Goal: Find specific page/section: Find specific page/section

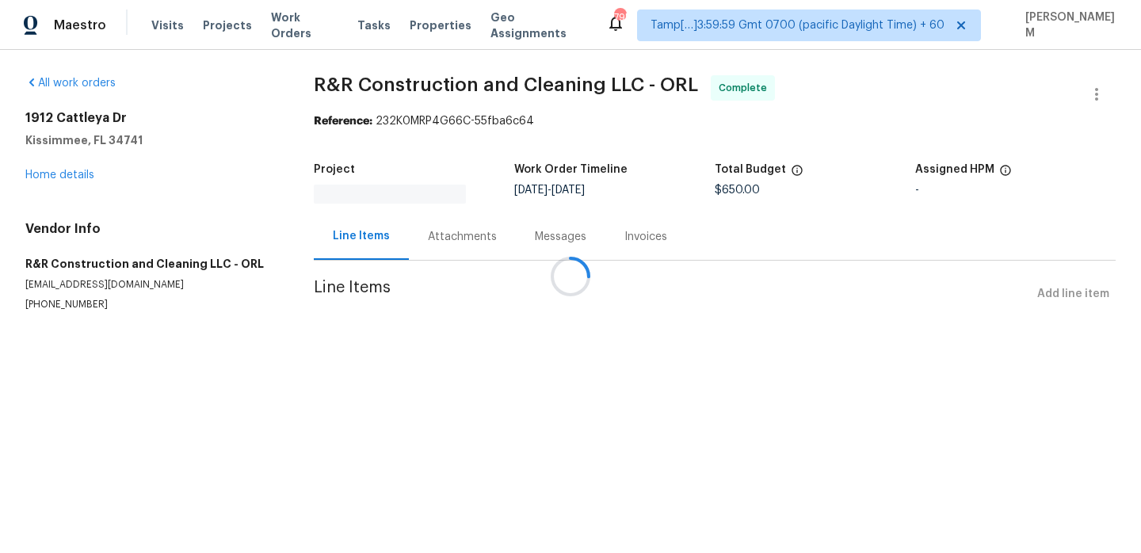
click at [302, 17] on div at bounding box center [570, 276] width 1141 height 553
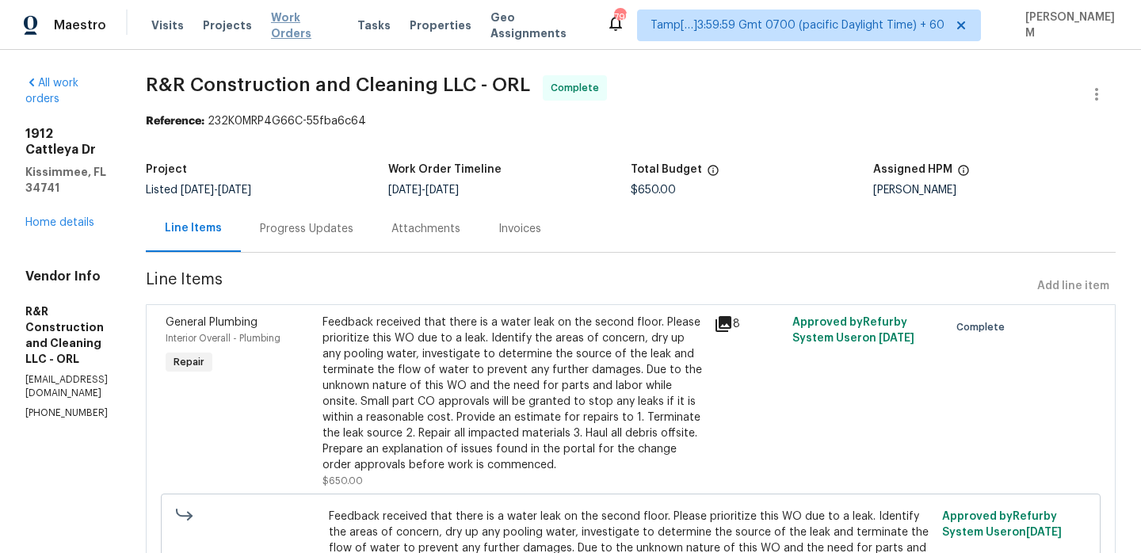
click at [305, 25] on span "Work Orders" at bounding box center [304, 26] width 67 height 32
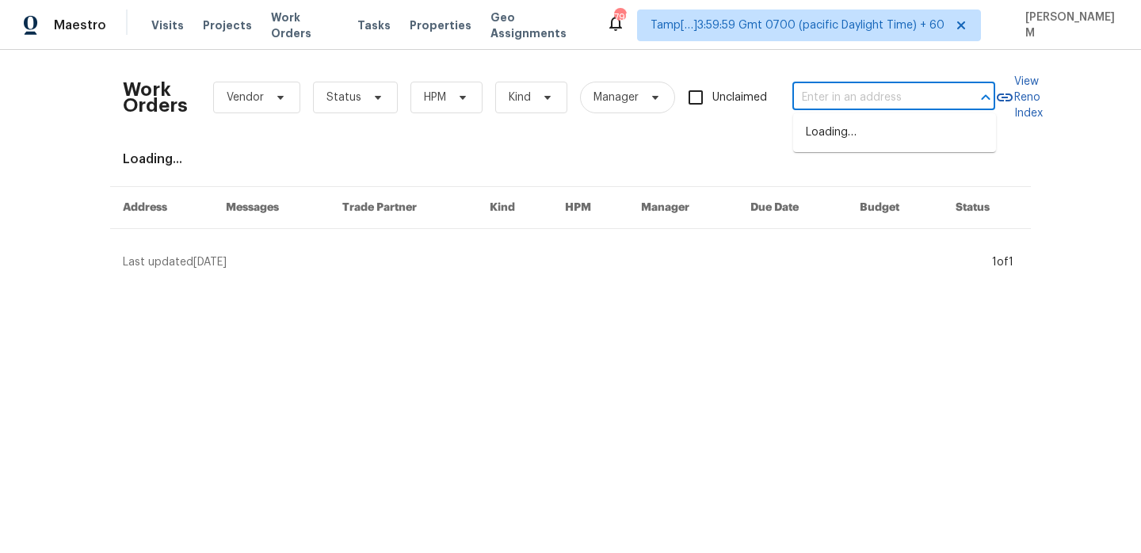
click at [839, 105] on input "text" at bounding box center [872, 98] width 159 height 25
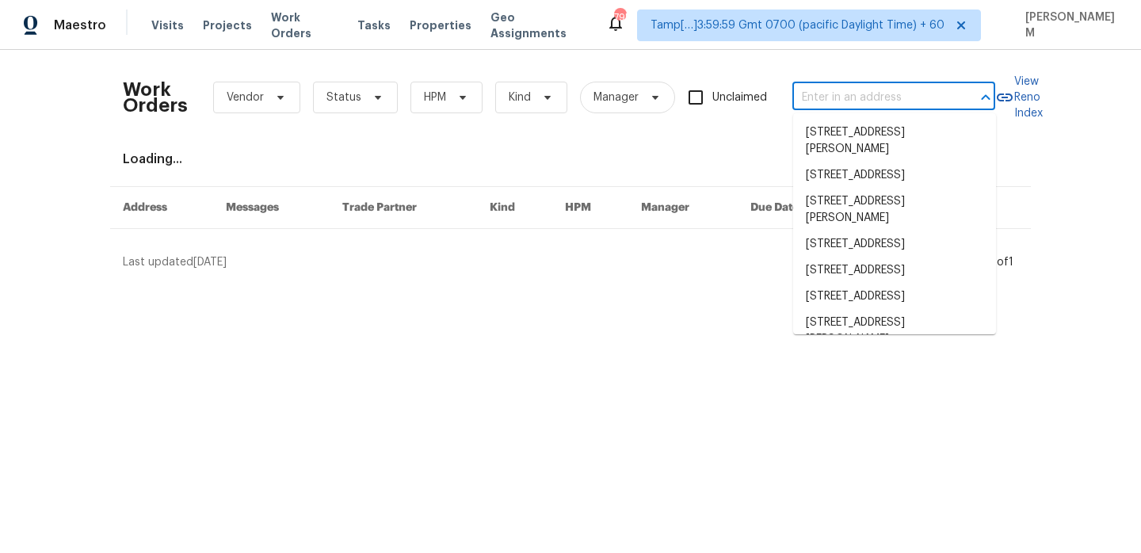
paste input "[STREET_ADDRESS]"
type input "[STREET_ADDRESS]"
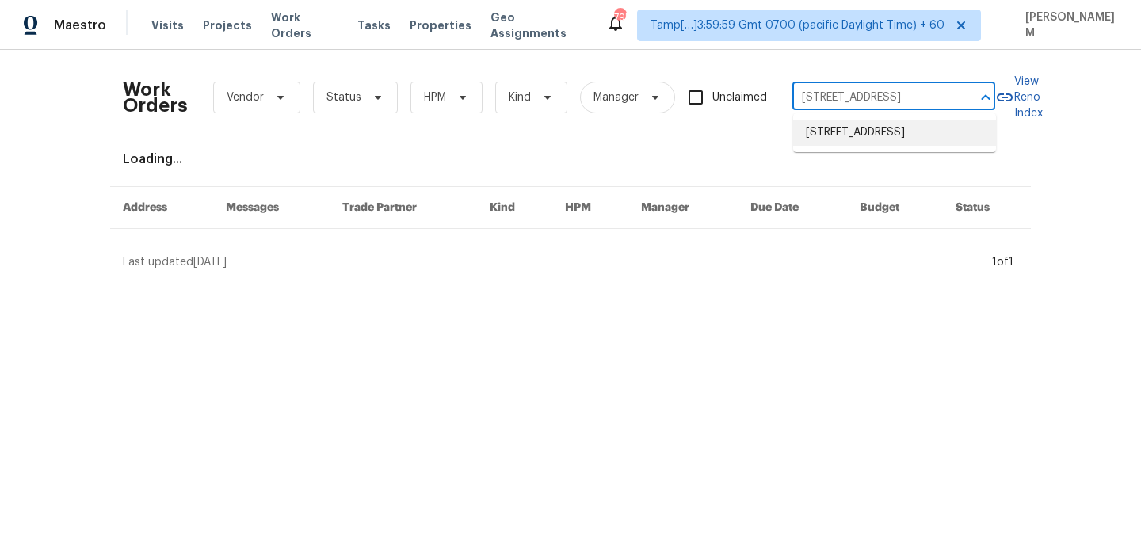
click at [878, 126] on li "[STREET_ADDRESS]" at bounding box center [894, 133] width 203 height 26
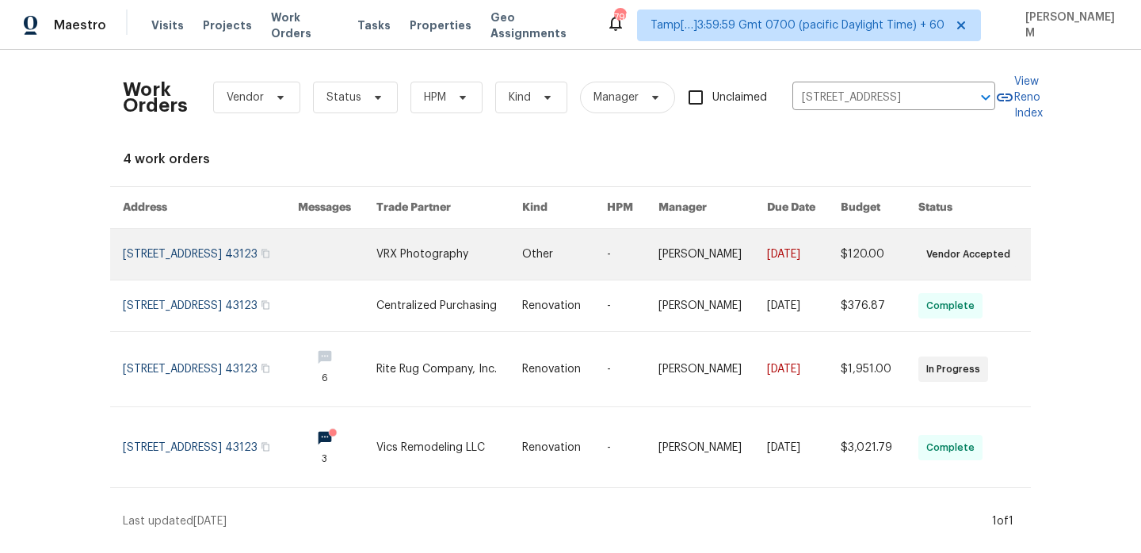
click at [734, 266] on link at bounding box center [713, 254] width 109 height 51
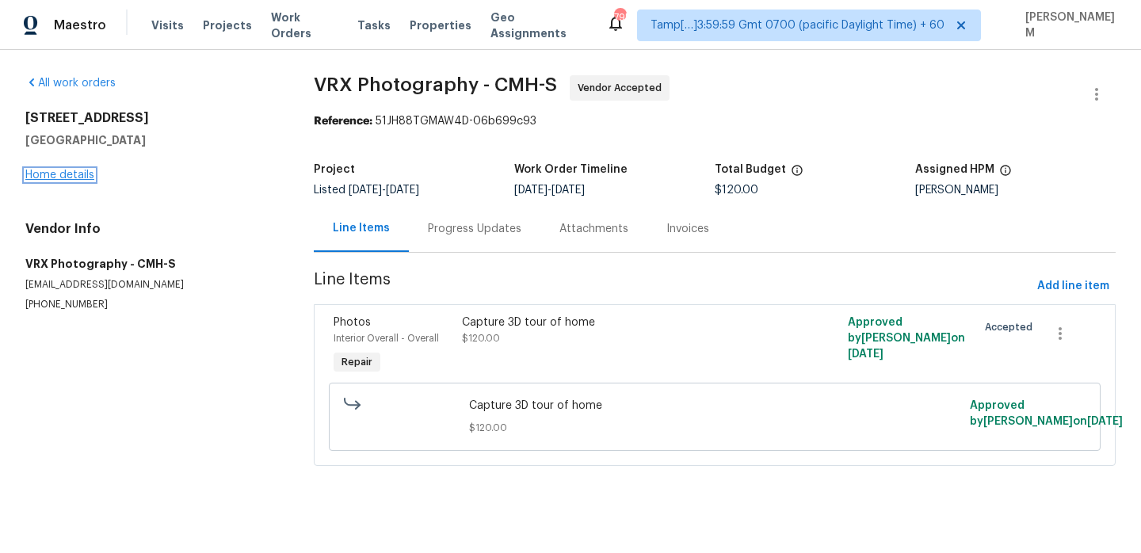
click at [47, 170] on link "Home details" at bounding box center [59, 175] width 69 height 11
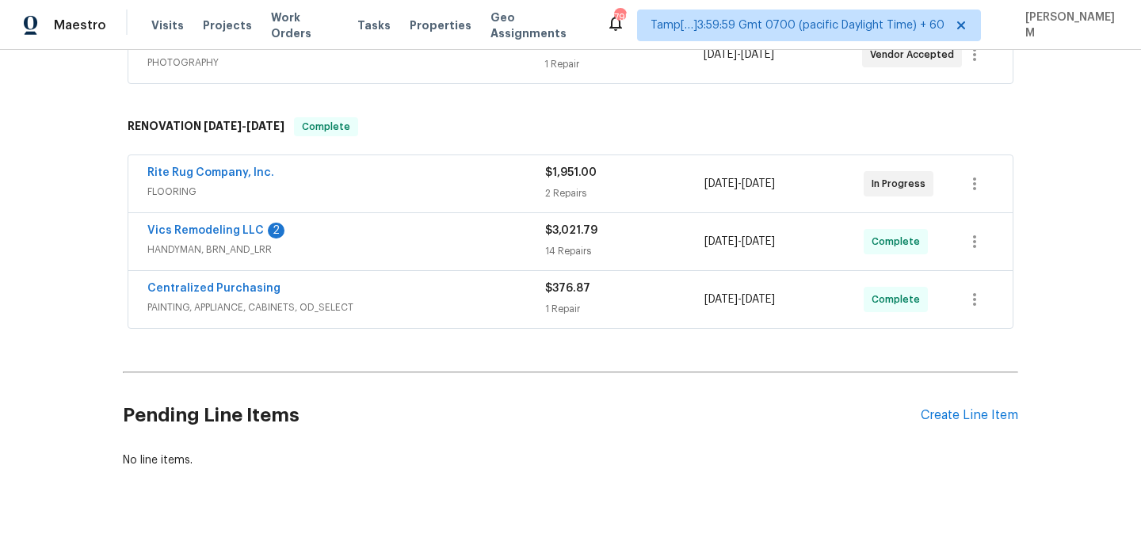
scroll to position [331, 0]
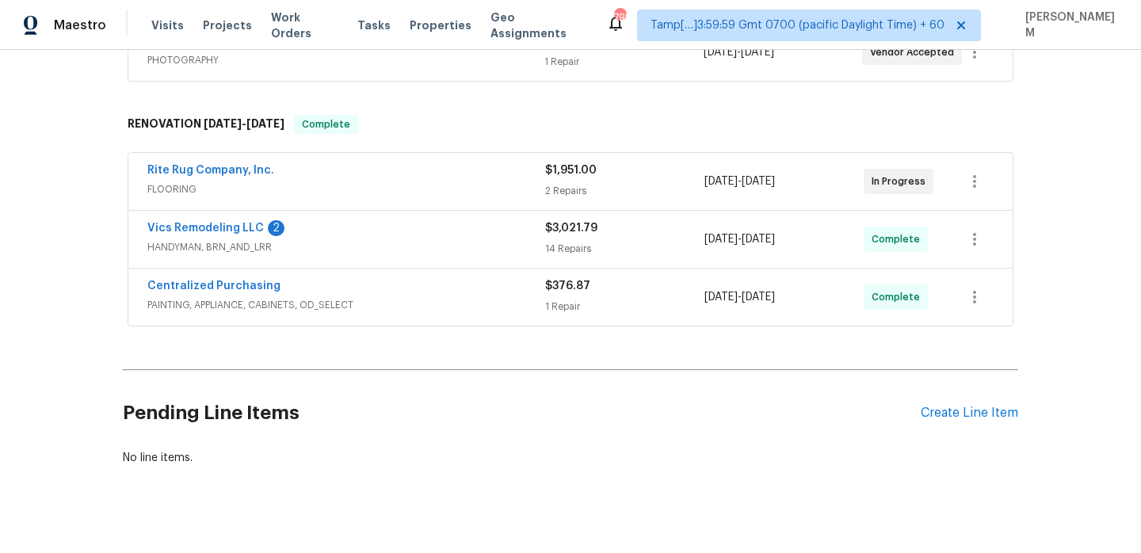
click at [455, 168] on div "Rite Rug Company, Inc." at bounding box center [346, 171] width 398 height 19
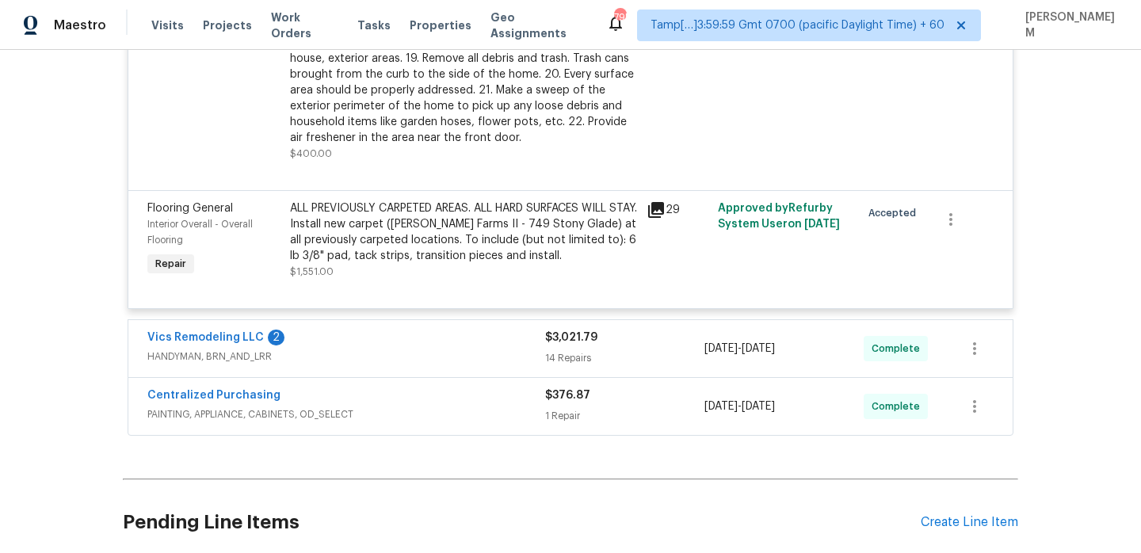
scroll to position [909, 0]
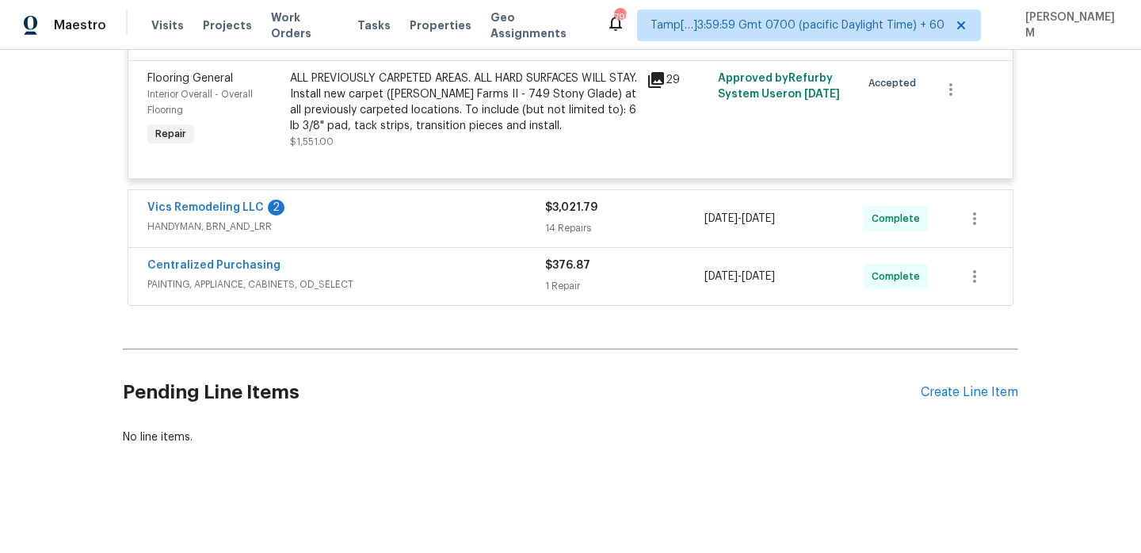
click at [465, 235] on div "Vics Remodeling LLC 2 HANDYMAN, BRN_AND_LRR" at bounding box center [346, 219] width 398 height 38
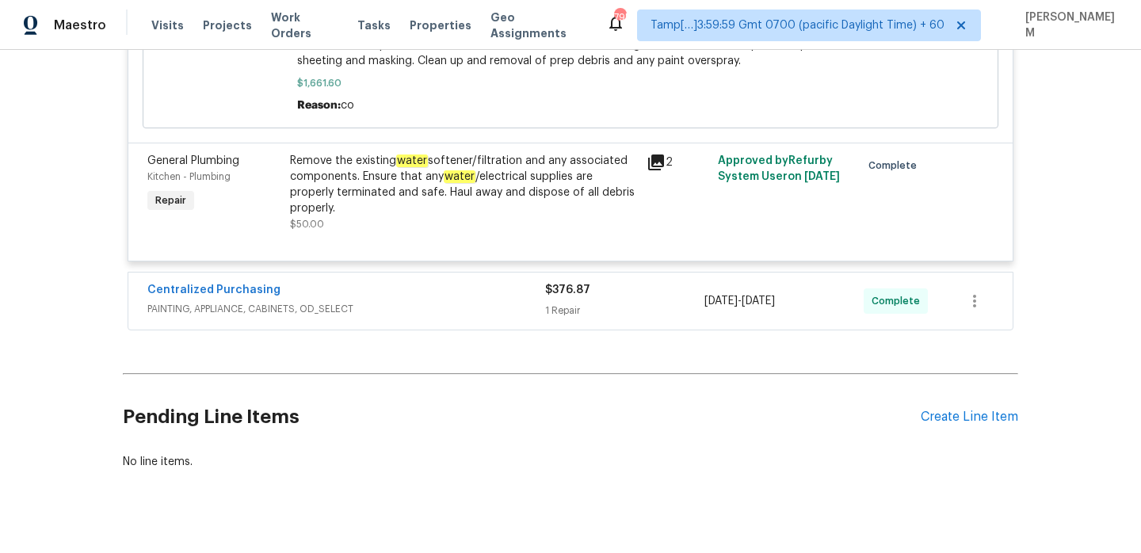
scroll to position [3220, 0]
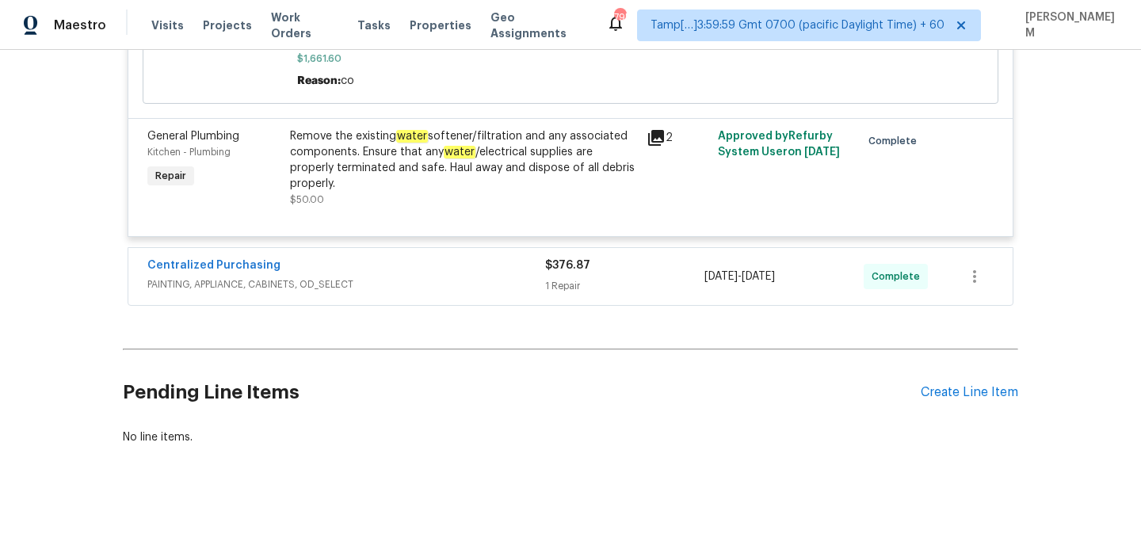
click at [467, 271] on div "Centralized Purchasing" at bounding box center [346, 267] width 398 height 19
